Goal: Register for event/course

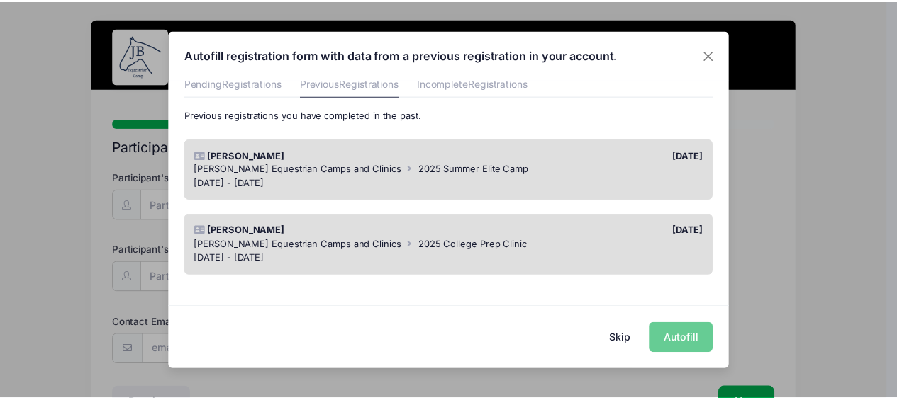
scroll to position [69, 0]
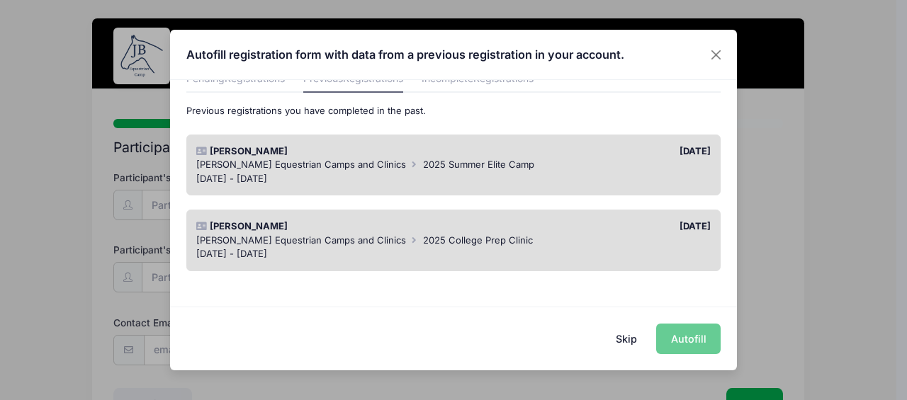
click at [442, 167] on span "2025 Summer Elite Camp" at bounding box center [478, 164] width 111 height 11
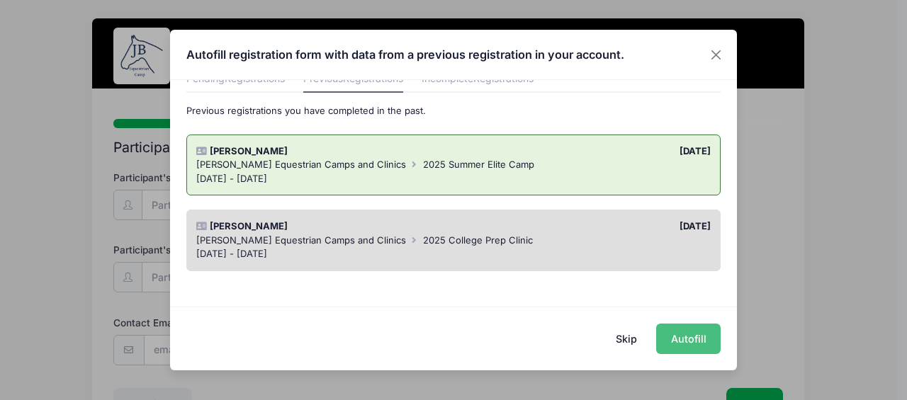
click at [696, 331] on button "Autofill" at bounding box center [688, 339] width 64 height 30
type input "[EMAIL_ADDRESS][DOMAIN_NAME]"
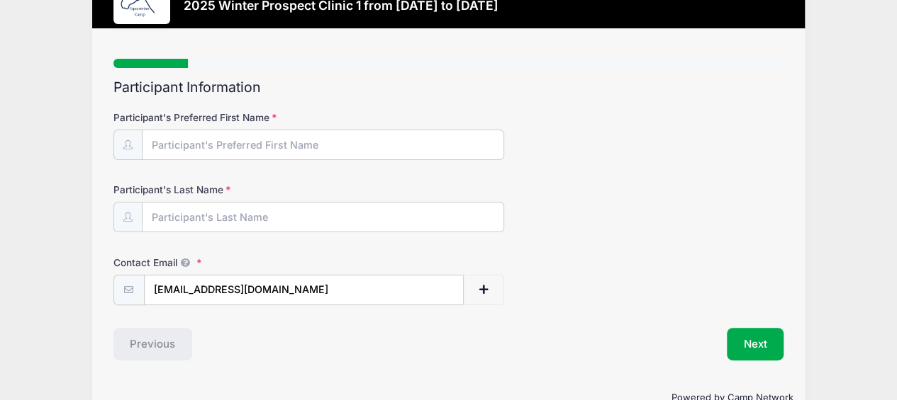
scroll to position [62, 0]
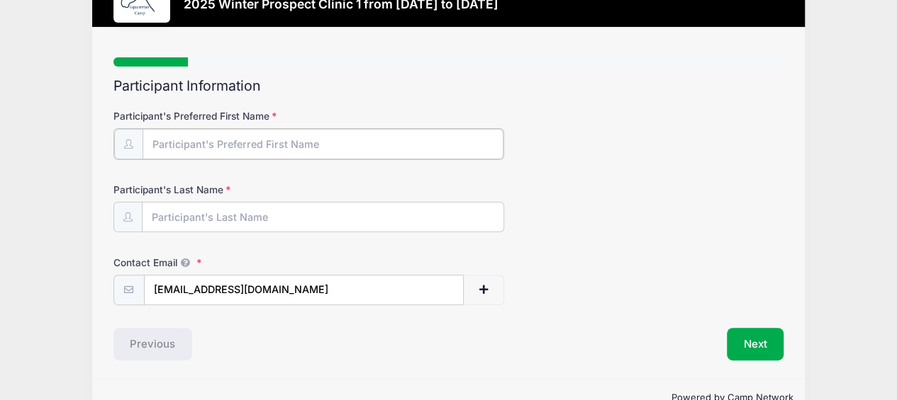
click at [215, 141] on input "Participant's Preferred First Name" at bounding box center [322, 144] width 361 height 30
type input "[PERSON_NAME]"
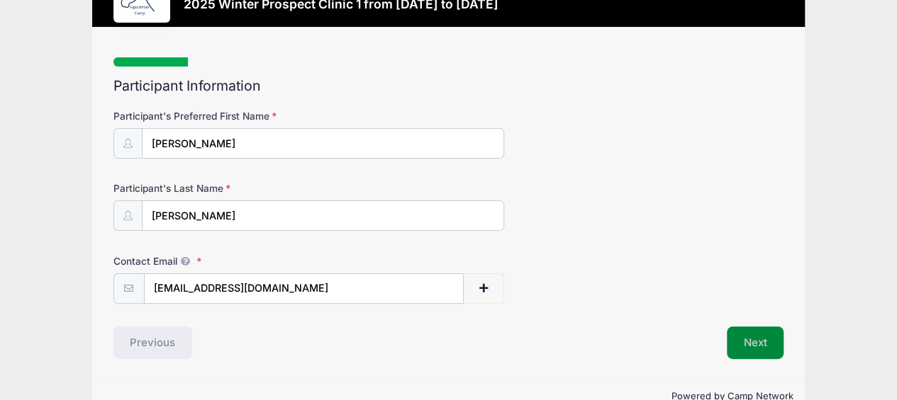
click at [756, 341] on button "Next" at bounding box center [754, 343] width 57 height 33
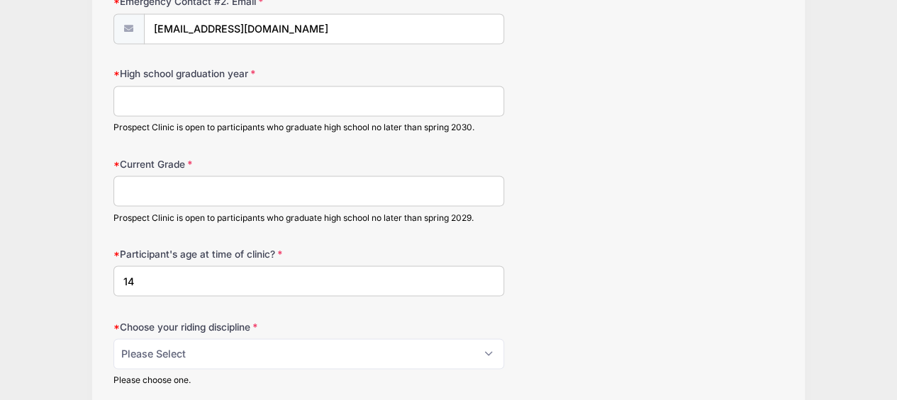
scroll to position [1194, 0]
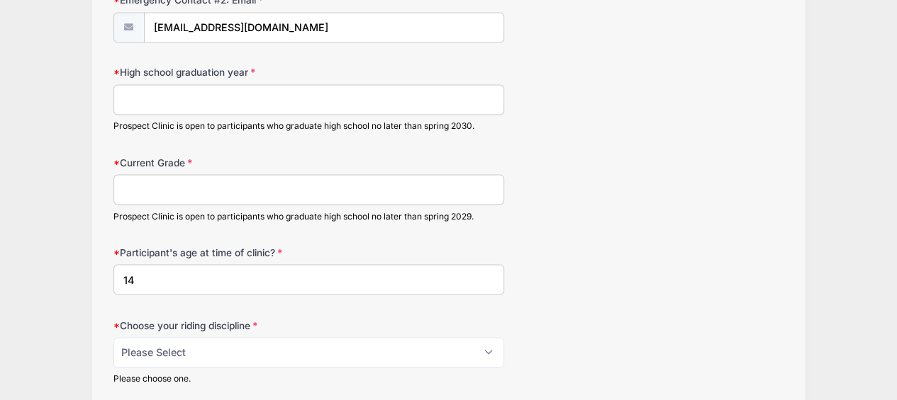
click at [323, 95] on input "High school graduation year" at bounding box center [308, 99] width 391 height 30
type input "2029"
click at [315, 178] on input "Current Grade" at bounding box center [308, 189] width 391 height 30
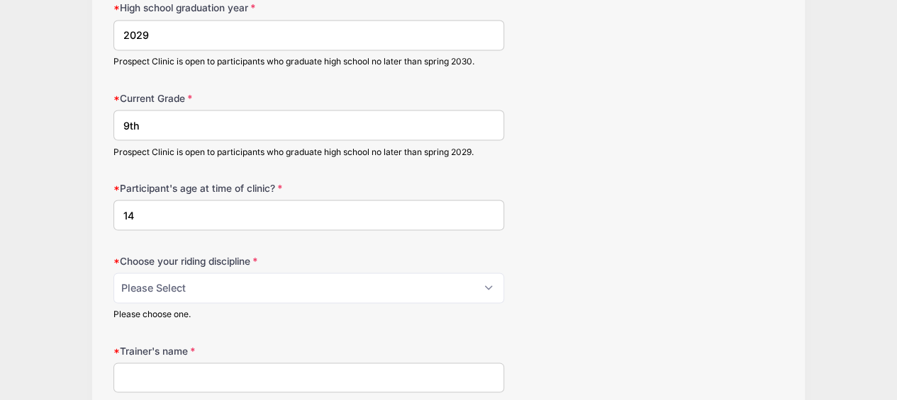
scroll to position [1259, 0]
type input "9th"
click at [167, 205] on input "14" at bounding box center [308, 214] width 391 height 30
type input "15"
click at [198, 283] on select "Please Select jumping seat western reining western horsemanship" at bounding box center [308, 287] width 391 height 30
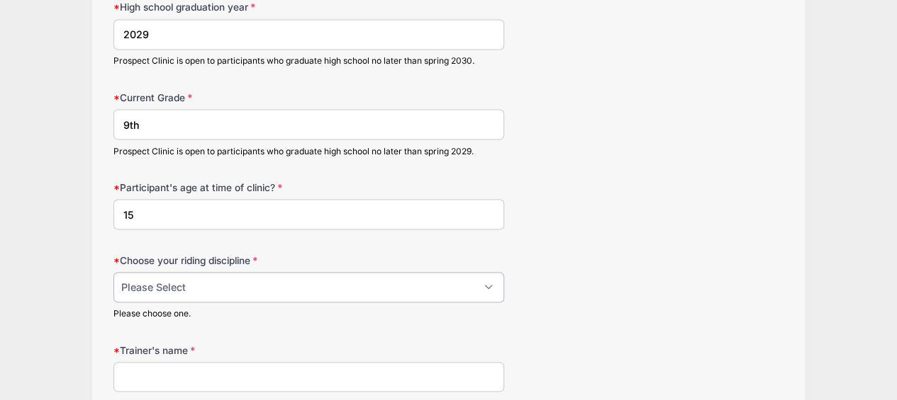
select select "jumping seat"
click at [113, 272] on select "Please Select jumping seat western reining western horsemanship" at bounding box center [308, 287] width 391 height 30
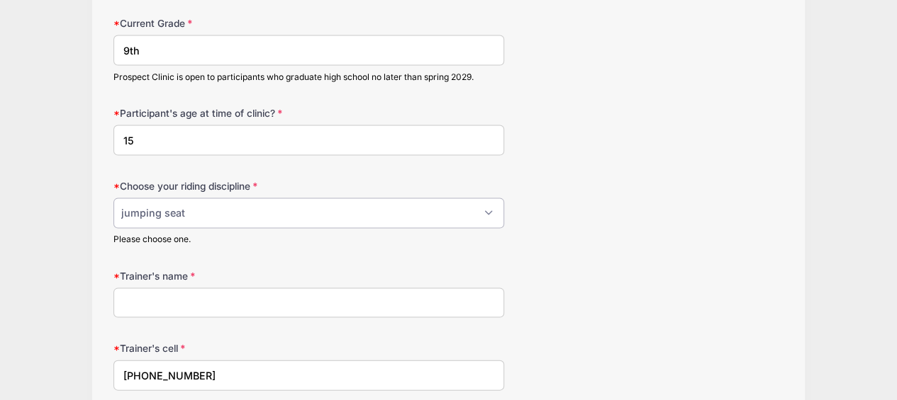
scroll to position [1335, 0]
click at [195, 302] on input "Trainer's name" at bounding box center [308, 302] width 391 height 30
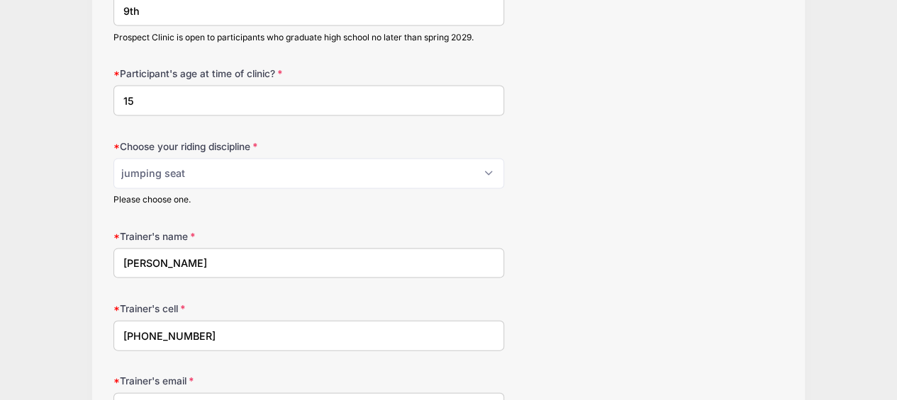
scroll to position [1374, 0]
type input "[PERSON_NAME]"
drag, startPoint x: 206, startPoint y: 326, endPoint x: 84, endPoint y: 330, distance: 122.0
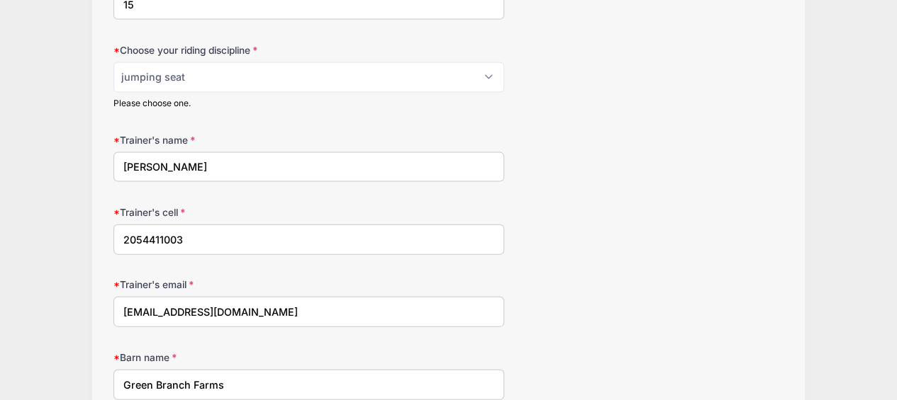
scroll to position [1485, 0]
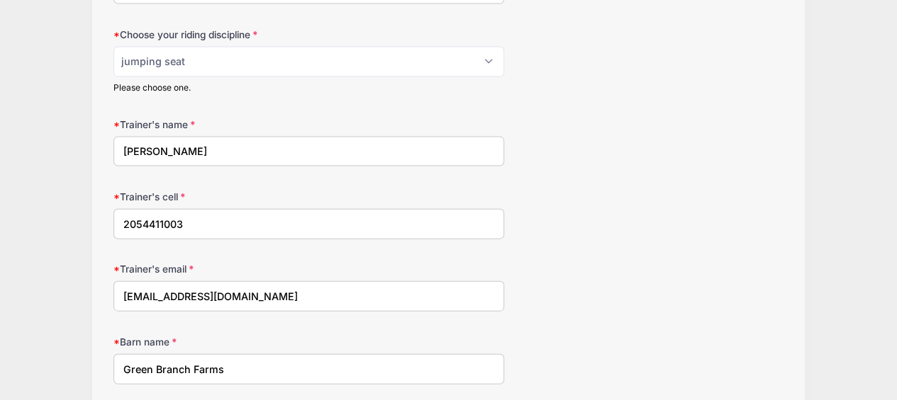
type input "2054411003"
drag, startPoint x: 230, startPoint y: 293, endPoint x: 102, endPoint y: 279, distance: 128.3
drag, startPoint x: 235, startPoint y: 365, endPoint x: 41, endPoint y: 354, distance: 194.5
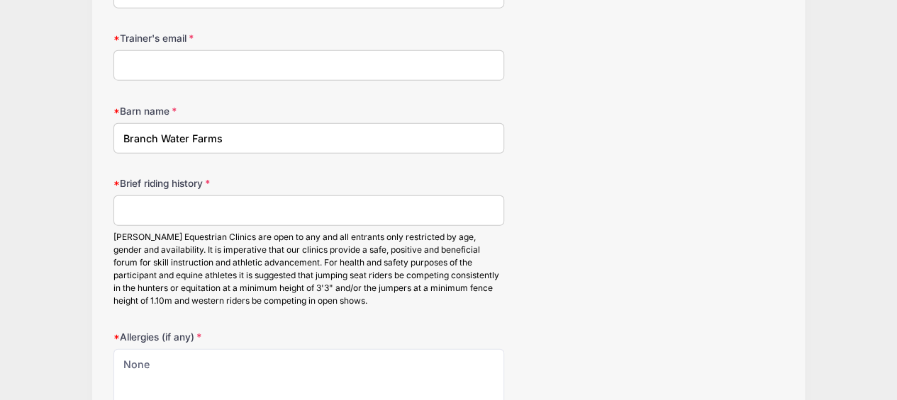
scroll to position [1718, 0]
type input "Branch Water Farms"
click at [221, 202] on input "Brief riding history" at bounding box center [308, 208] width 391 height 30
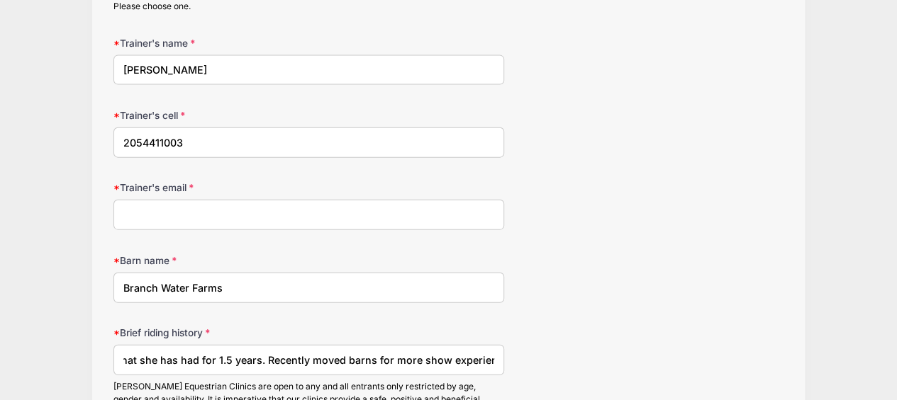
scroll to position [1566, 0]
type input "Has been riding for the past 6 years. This past year bumped to 14 & U Childrens…"
click at [194, 201] on input "Trainer's email" at bounding box center [308, 216] width 391 height 30
click at [340, 288] on input "Branch Water Farms" at bounding box center [308, 289] width 391 height 30
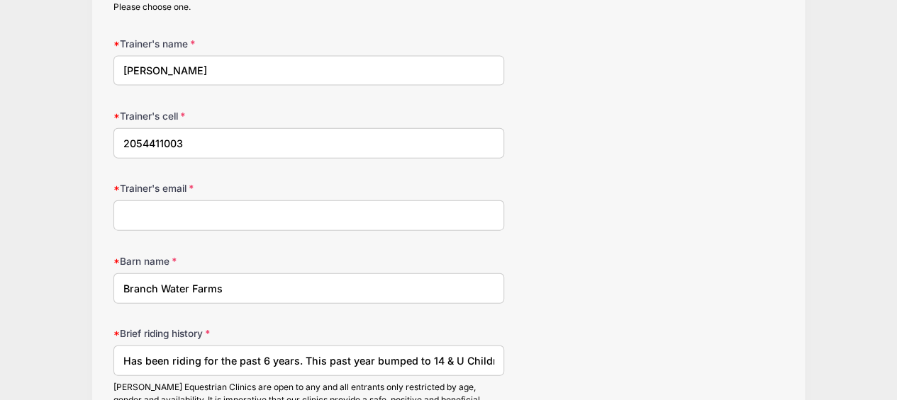
click at [340, 288] on input "Branch Water Farms" at bounding box center [308, 289] width 391 height 30
click at [340, 288] on input "Branch Water F" at bounding box center [308, 289] width 391 height 30
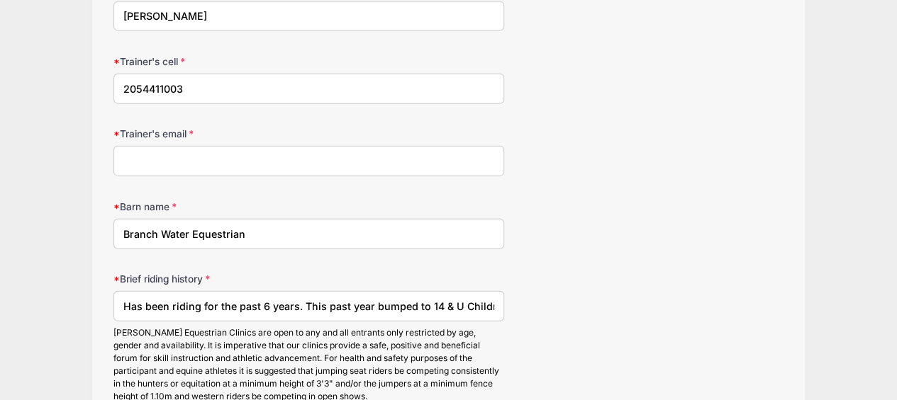
scroll to position [1617, 0]
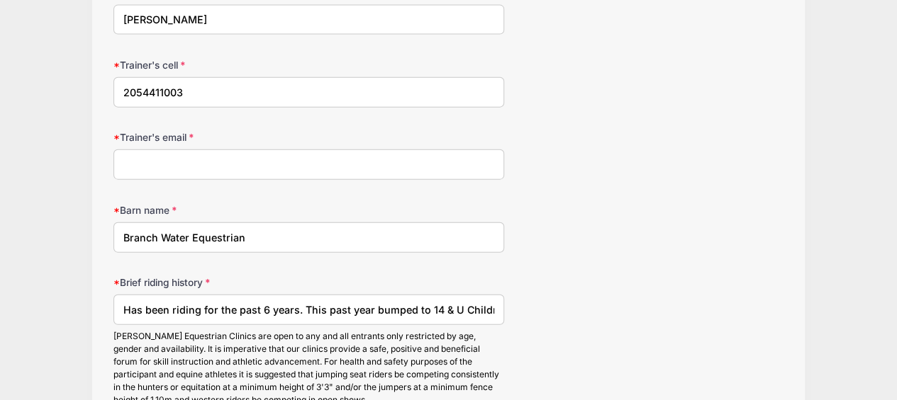
type input "Branch Water Equestrian"
click at [296, 150] on input "Trainer's email" at bounding box center [308, 165] width 391 height 30
type input "[EMAIL_ADDRESS][DOMAIN_NAME]"
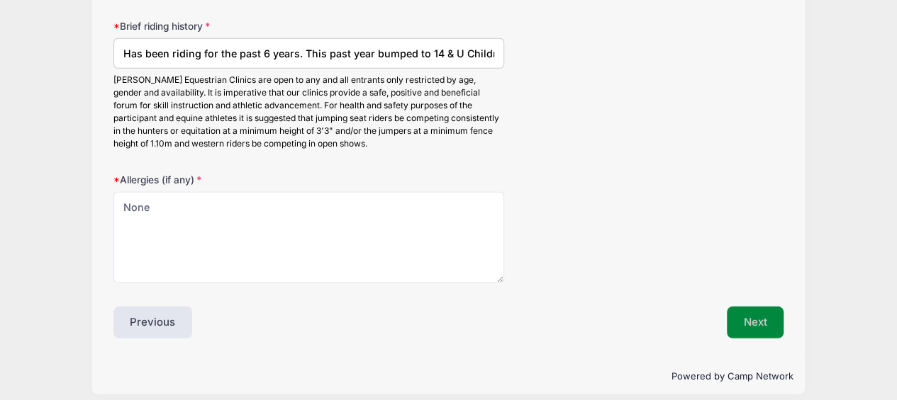
click at [762, 307] on button "Next" at bounding box center [754, 323] width 57 height 33
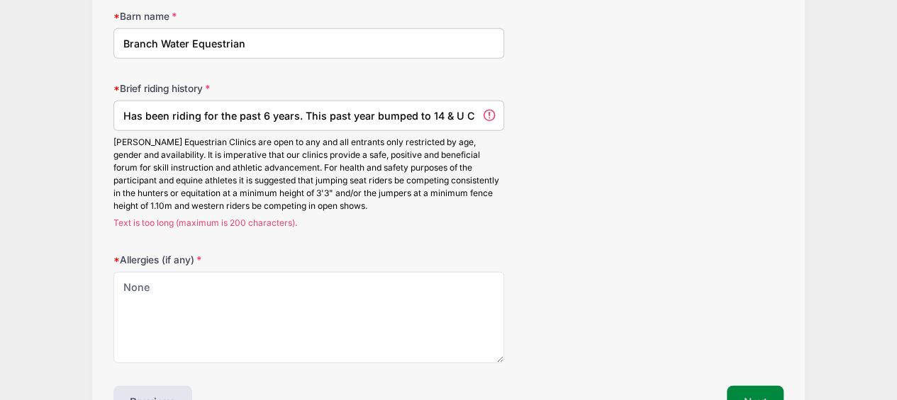
scroll to position [1808, 0]
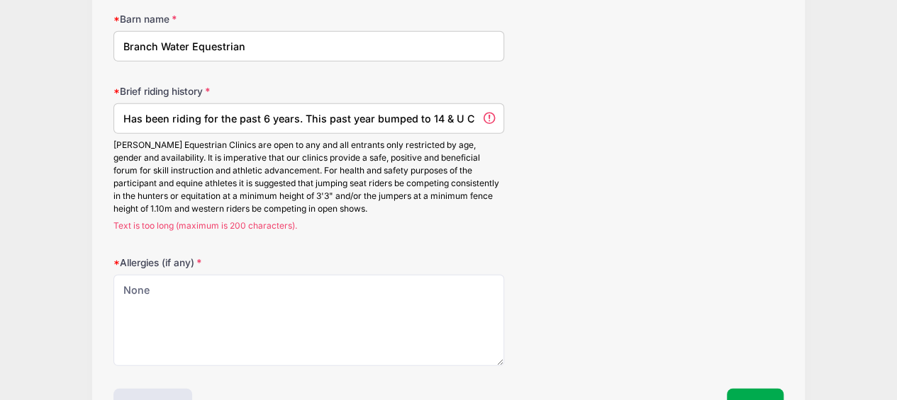
drag, startPoint x: 302, startPoint y: 106, endPoint x: 61, endPoint y: 89, distance: 241.6
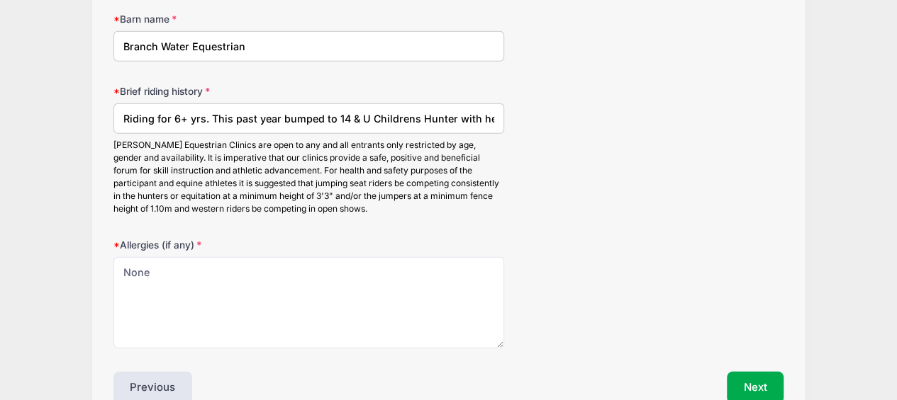
drag, startPoint x: 209, startPoint y: 103, endPoint x: 329, endPoint y: 118, distance: 120.7
click at [329, 118] on input "Riding for 6+ yrs. This past year bumped to 14 & U Childrens Hunter with her KW…" at bounding box center [308, 118] width 391 height 30
drag, startPoint x: 407, startPoint y: 111, endPoint x: 551, endPoint y: 117, distance: 144.7
click at [551, 117] on div "Brief riding history Riding for 6+ yrs. Currently showing 14 & U Childrens Hunt…" at bounding box center [448, 149] width 670 height 131
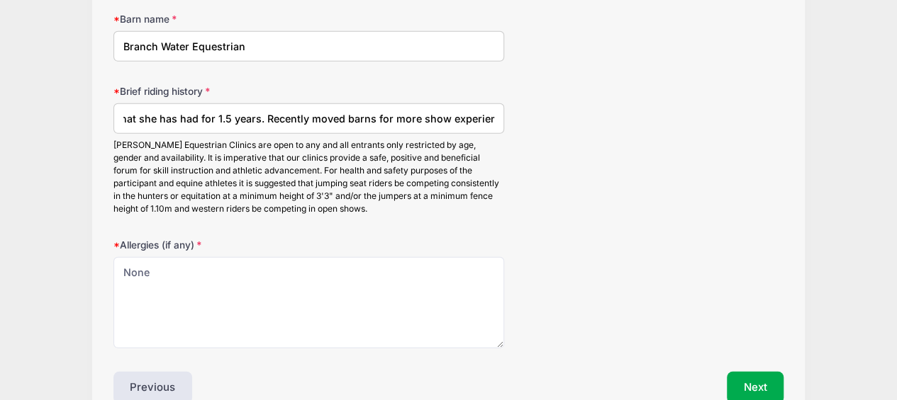
type input "Riding for 6+ yrs. Currently showing 14 & U Childrens Hunter with her KWPN warm…"
click at [572, 238] on div "Allergies (if any) None" at bounding box center [448, 293] width 670 height 111
click at [743, 374] on button "Next" at bounding box center [754, 388] width 57 height 33
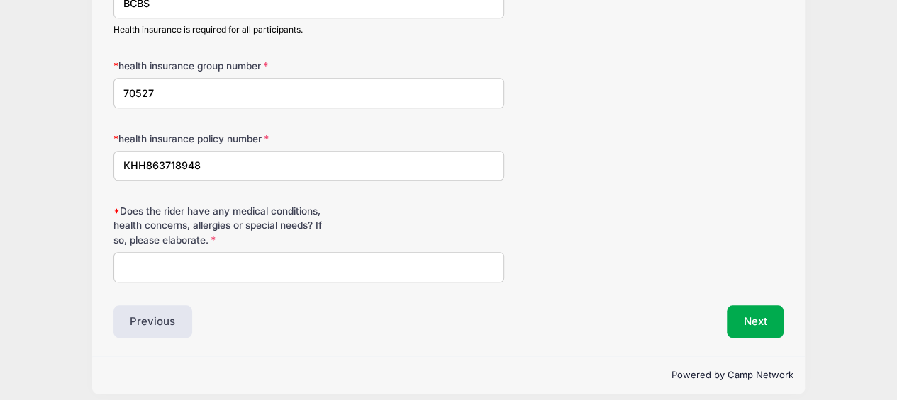
scroll to position [420, 0]
click at [382, 267] on input "Does the rider have any medical conditions, health concerns, allergies or speci…" at bounding box center [308, 267] width 391 height 30
type input "None"
click at [744, 315] on button "Next" at bounding box center [754, 321] width 57 height 33
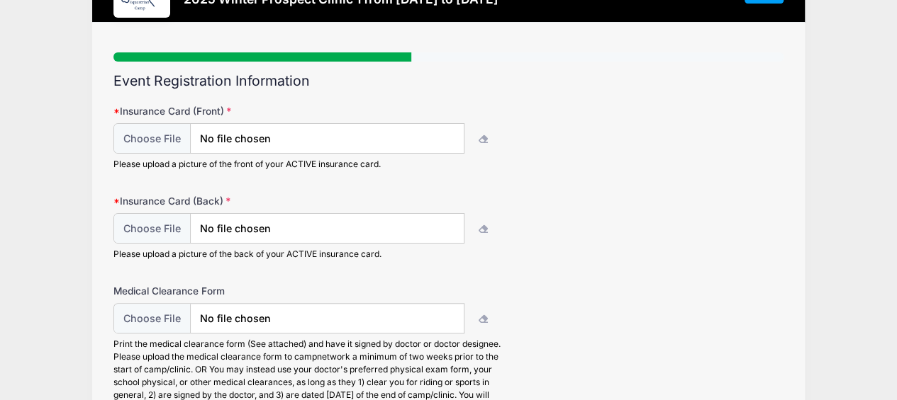
scroll to position [64, 0]
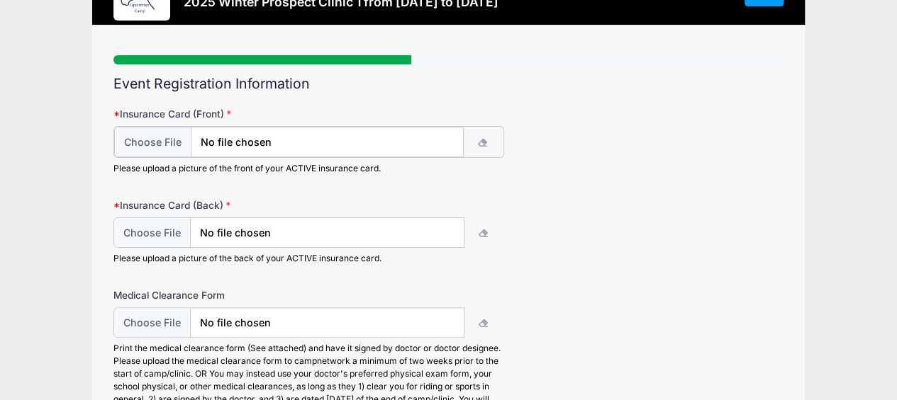
click at [481, 143] on icon "button" at bounding box center [483, 143] width 11 height 0
click at [159, 140] on input "file" at bounding box center [288, 142] width 349 height 30
click at [261, 144] on input "file" at bounding box center [288, 142] width 349 height 30
type input "C:\fakepath\IMG_6556.jpg"
click at [237, 231] on input "file" at bounding box center [288, 232] width 349 height 30
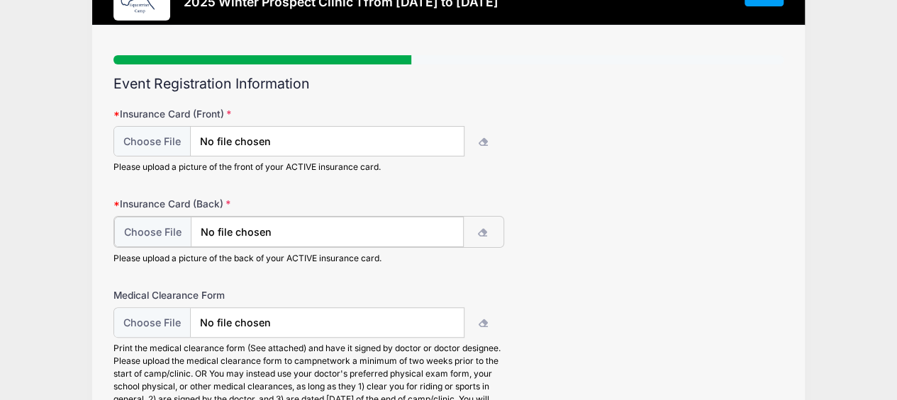
type input "C:\fakepath\IMG_6557.jpg"
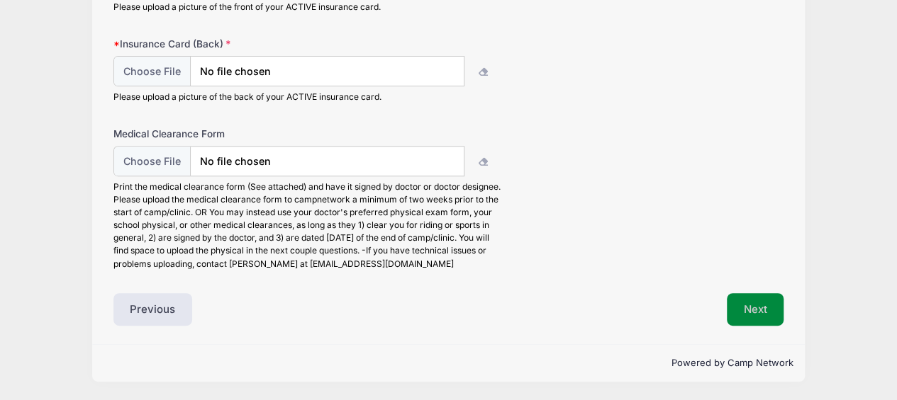
scroll to position [223, 0]
click at [770, 318] on button "Next" at bounding box center [754, 311] width 57 height 33
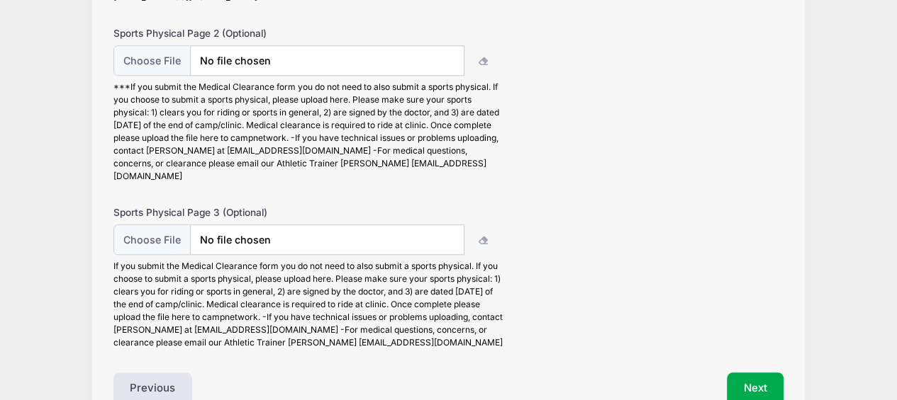
scroll to position [376, 0]
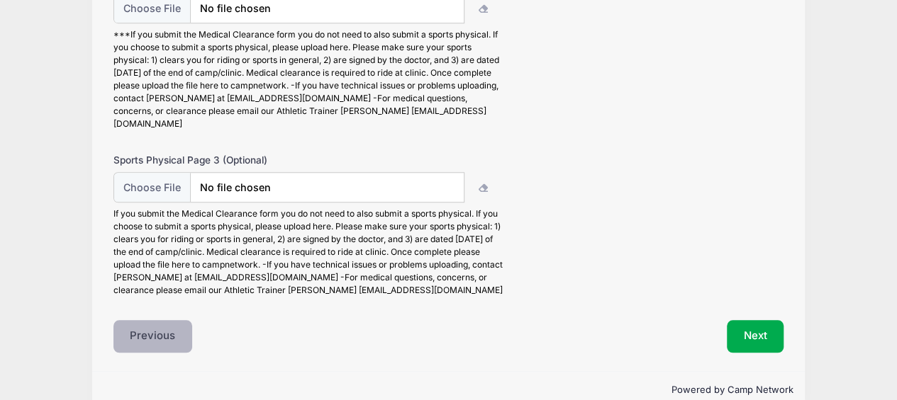
click at [160, 320] on button "Previous" at bounding box center [152, 336] width 79 height 33
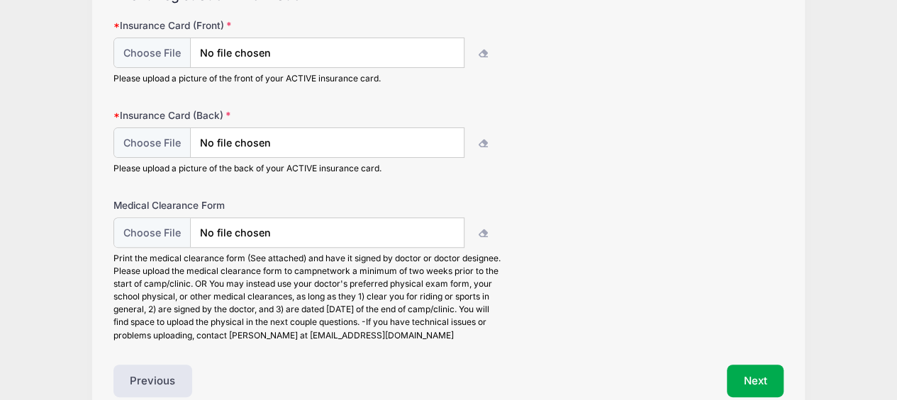
scroll to position [153, 0]
click at [161, 228] on input "file" at bounding box center [288, 233] width 349 height 30
click at [229, 229] on input "file" at bounding box center [288, 233] width 349 height 30
click at [262, 230] on input "file" at bounding box center [288, 233] width 349 height 30
type input "C:\fakepath\[DATE] 09.41 TINY SCANNER.pdf"
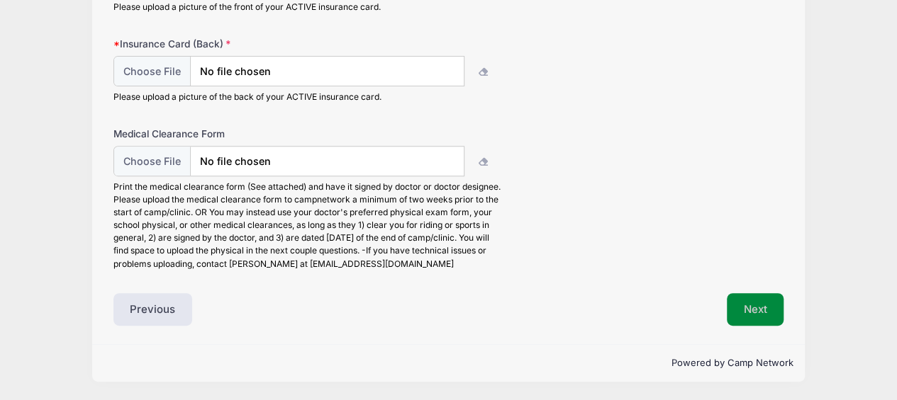
scroll to position [223, 0]
click at [757, 299] on button "Next" at bounding box center [754, 311] width 57 height 33
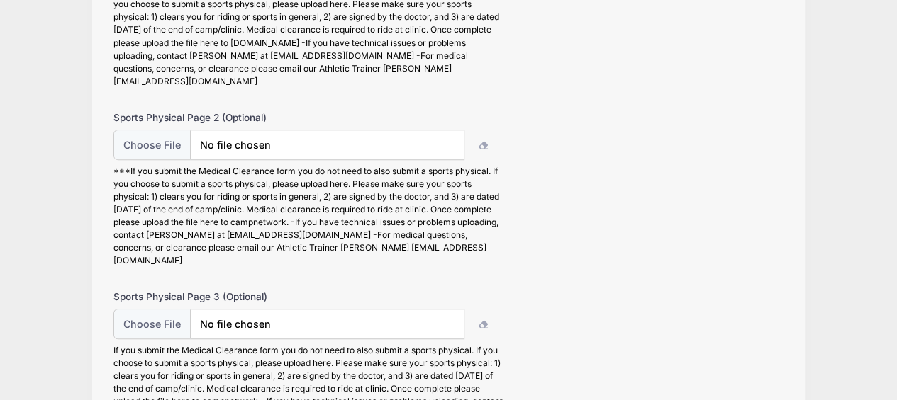
scroll to position [376, 0]
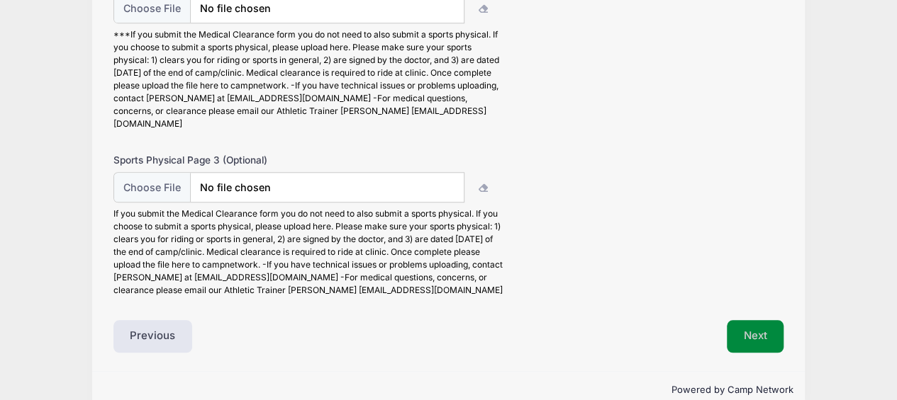
click at [757, 320] on button "Next" at bounding box center [754, 336] width 57 height 33
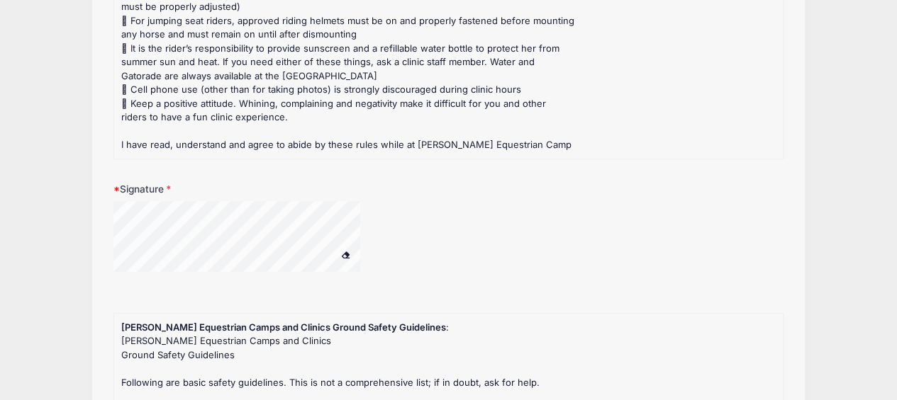
scroll to position [240, 0]
click at [347, 251] on span at bounding box center [345, 254] width 10 height 8
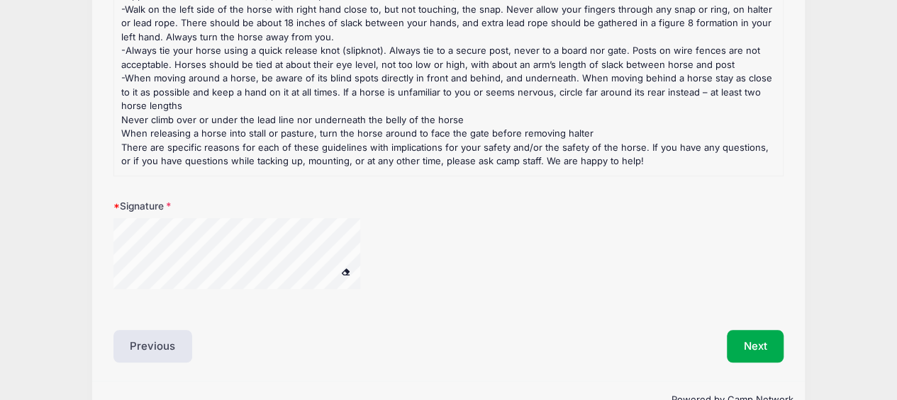
scroll to position [611, 0]
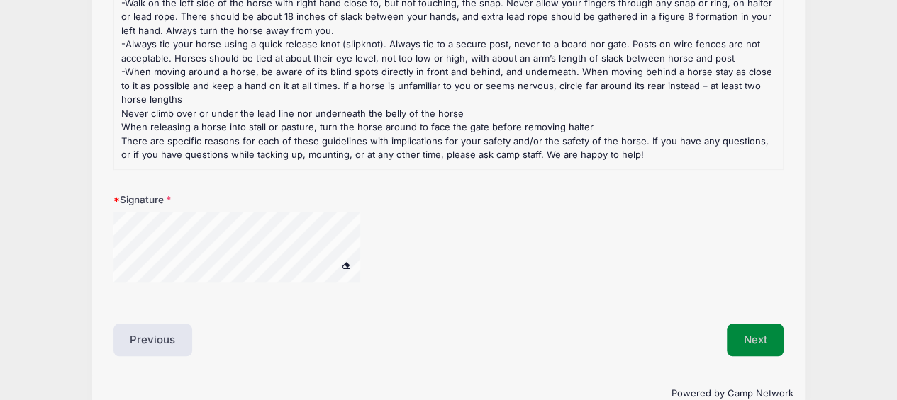
click at [777, 335] on button "Next" at bounding box center [754, 340] width 57 height 33
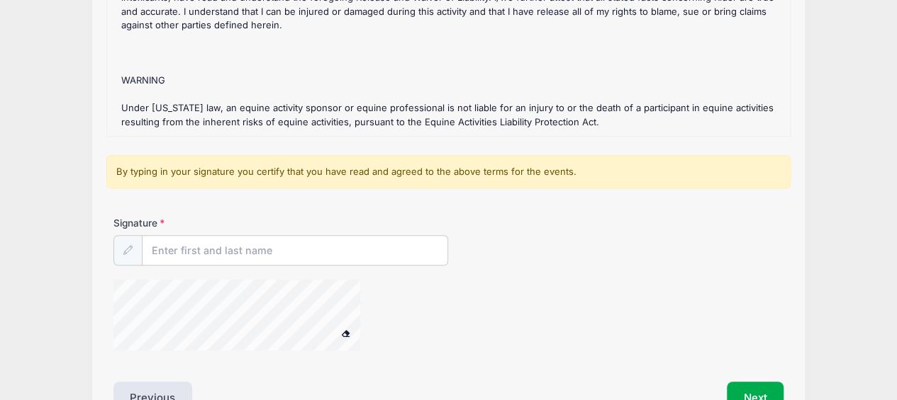
scroll to position [254, 0]
click at [286, 252] on input "Signature" at bounding box center [294, 250] width 305 height 30
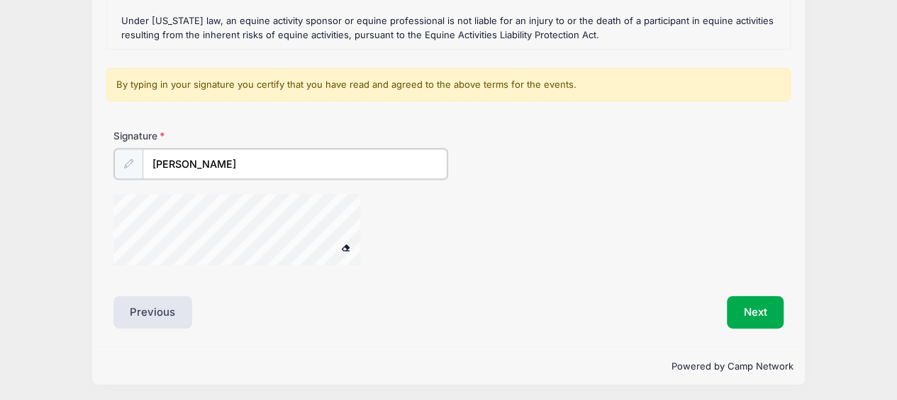
type input "[PERSON_NAME]"
click at [760, 315] on button "Next" at bounding box center [754, 311] width 57 height 33
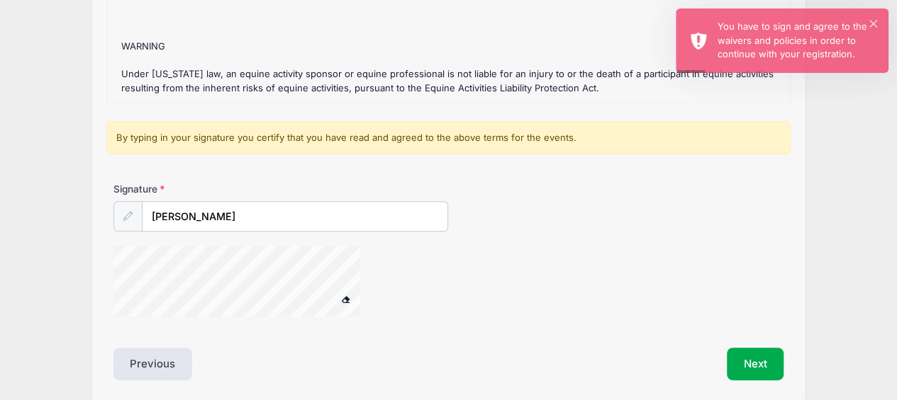
scroll to position [288, 0]
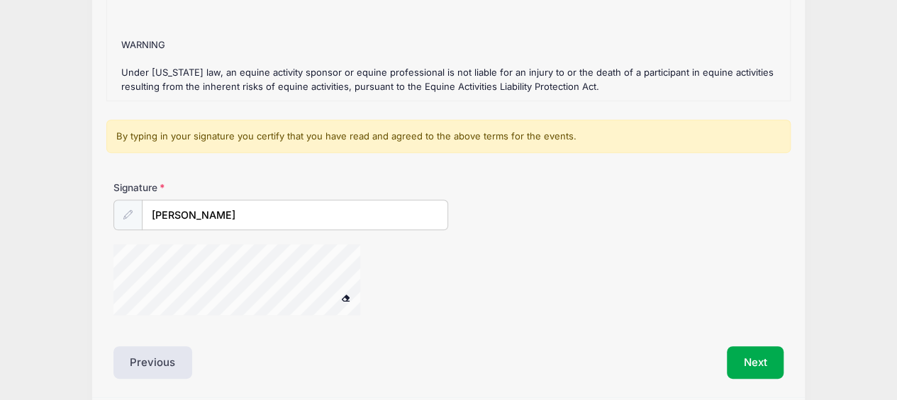
click at [345, 295] on span at bounding box center [345, 298] width 10 height 8
click at [756, 352] on button "Next" at bounding box center [754, 363] width 57 height 33
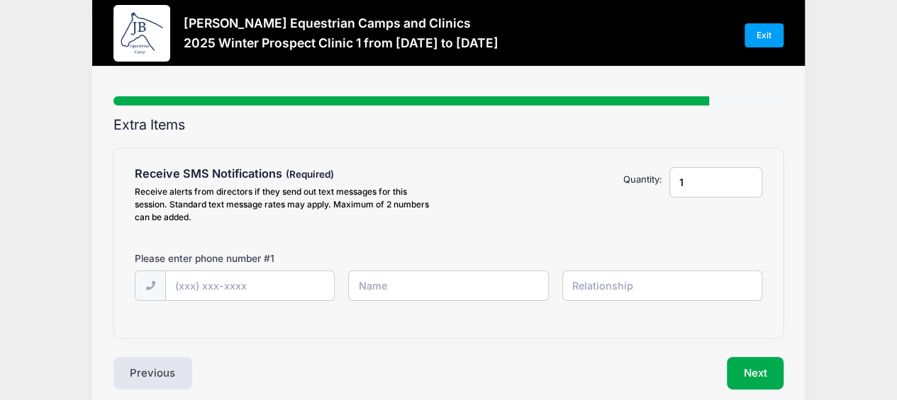
scroll to position [0, 0]
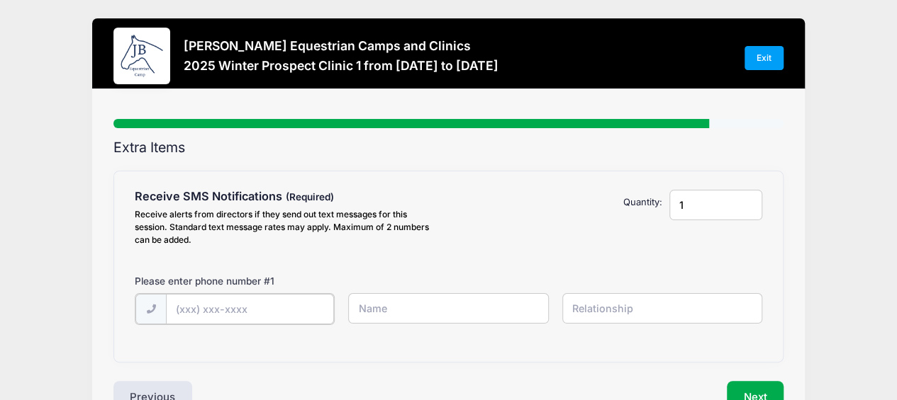
click at [278, 310] on input "text" at bounding box center [250, 309] width 168 height 30
type input "[PHONE_NUMBER]"
type input "[PERSON_NAME] [PERSON_NAME]"
click at [194, 306] on input "[PHONE_NUMBER]" at bounding box center [250, 309] width 168 height 30
drag, startPoint x: 248, startPoint y: 310, endPoint x: 203, endPoint y: 315, distance: 45.7
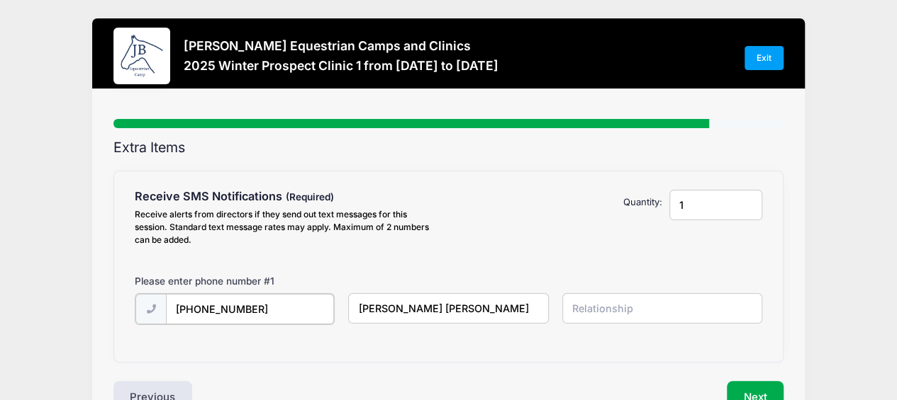
click at [203, 315] on input "[PHONE_NUMBER]" at bounding box center [250, 309] width 168 height 30
type input "[PHONE_NUMBER]"
click at [602, 303] on input "text" at bounding box center [662, 308] width 200 height 30
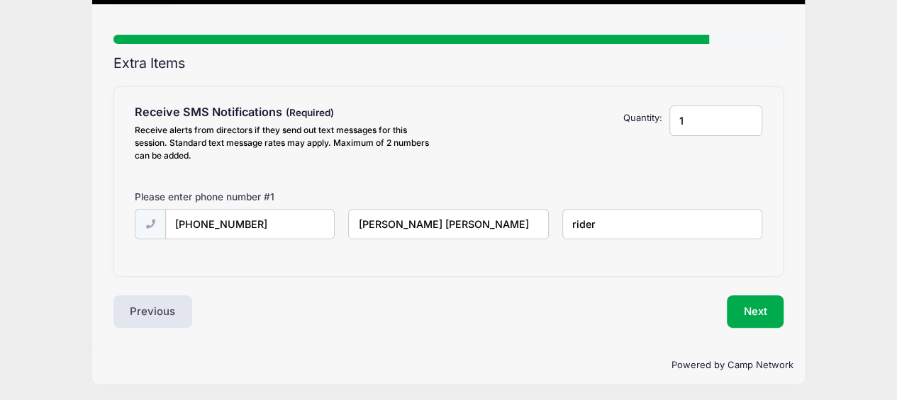
type input "rider"
click at [743, 312] on button "Next" at bounding box center [754, 312] width 57 height 33
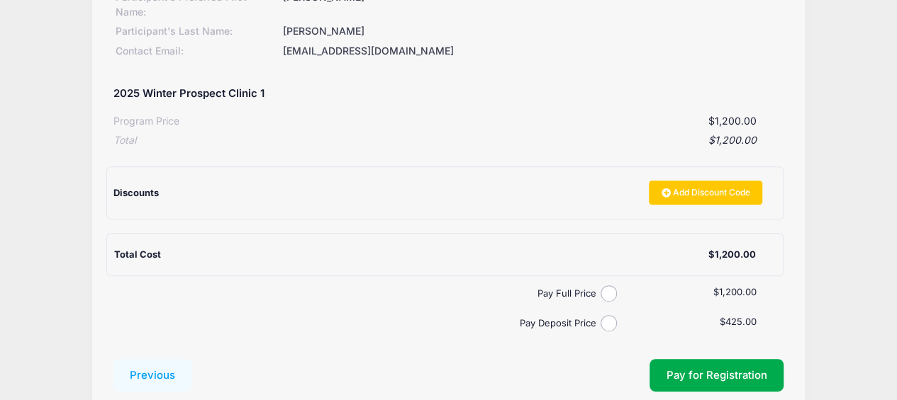
scroll to position [207, 0]
click at [609, 322] on input "Pay Deposit Price" at bounding box center [608, 323] width 16 height 16
radio input "true"
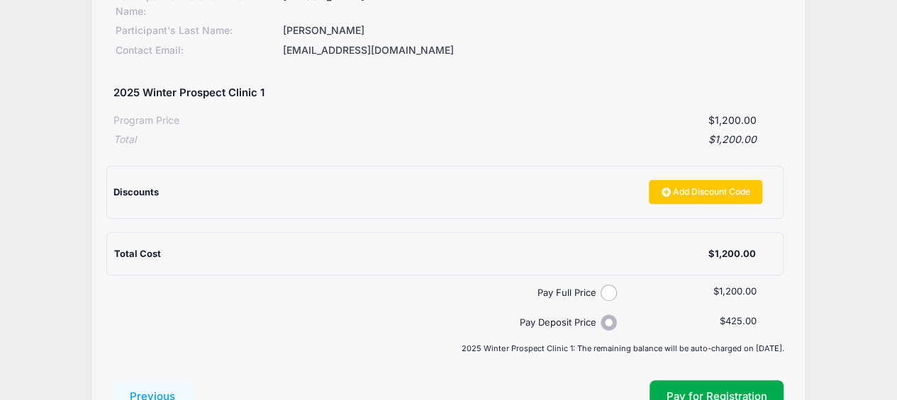
scroll to position [320, 0]
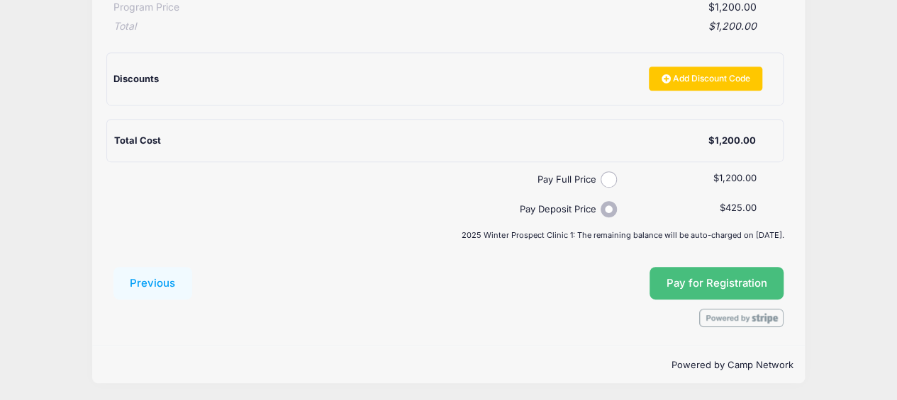
click at [743, 285] on span "Pay for Registration" at bounding box center [716, 283] width 101 height 13
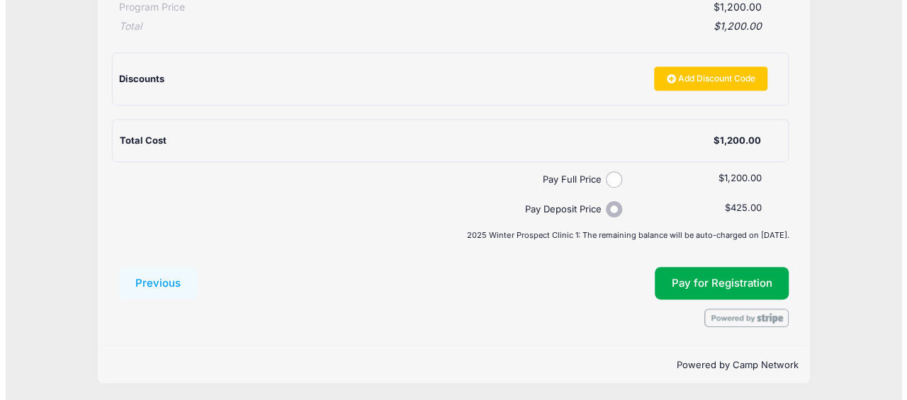
scroll to position [305, 0]
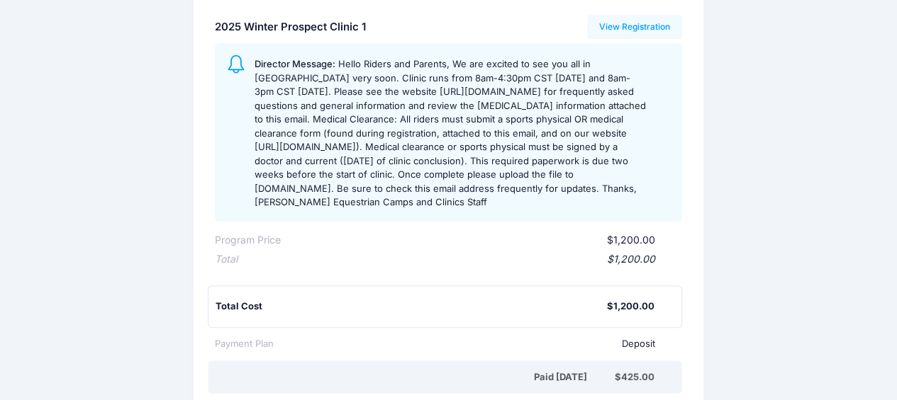
scroll to position [272, 0]
